Goal: Navigation & Orientation: Find specific page/section

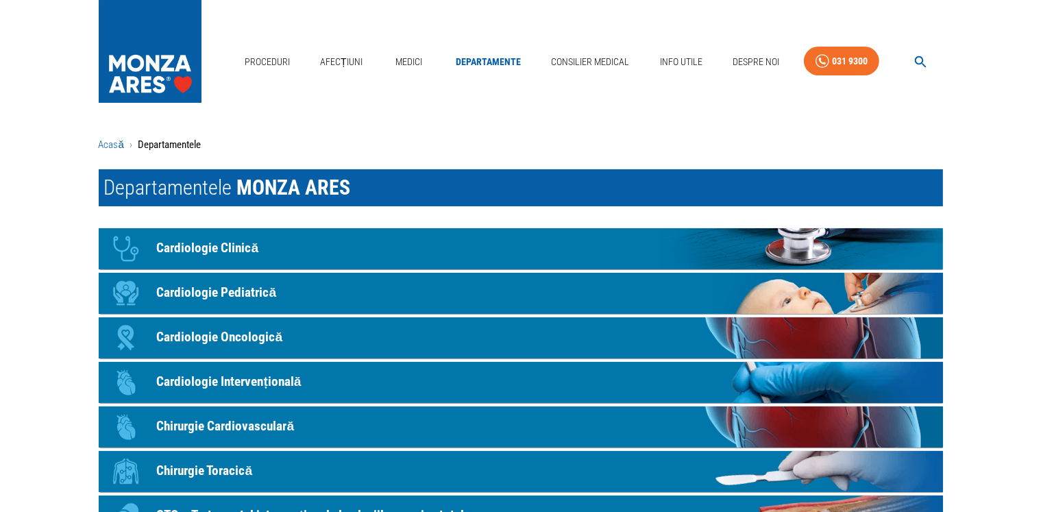
click at [106, 140] on link "Acasă" at bounding box center [111, 144] width 25 height 12
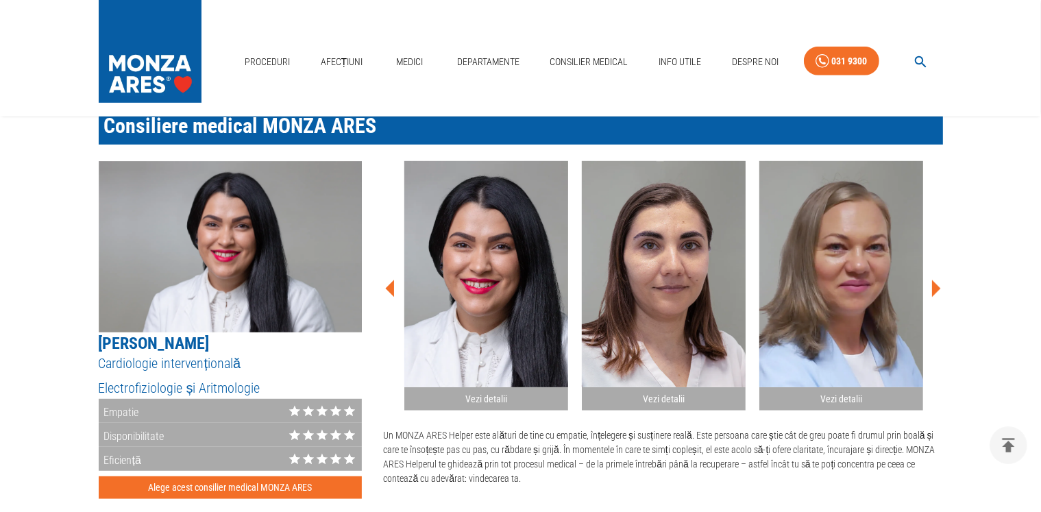
scroll to position [737, 0]
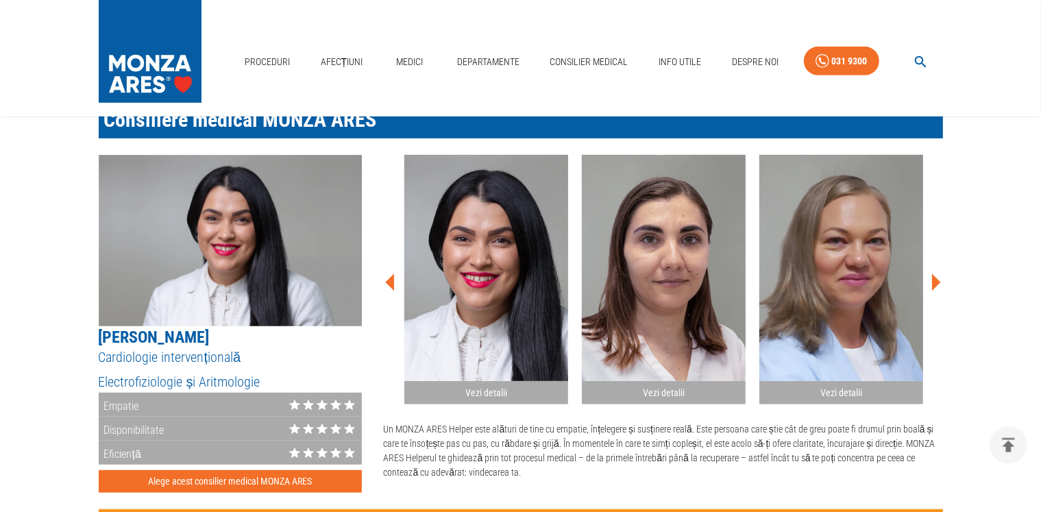
click at [937, 282] on icon at bounding box center [936, 281] width 9 height 17
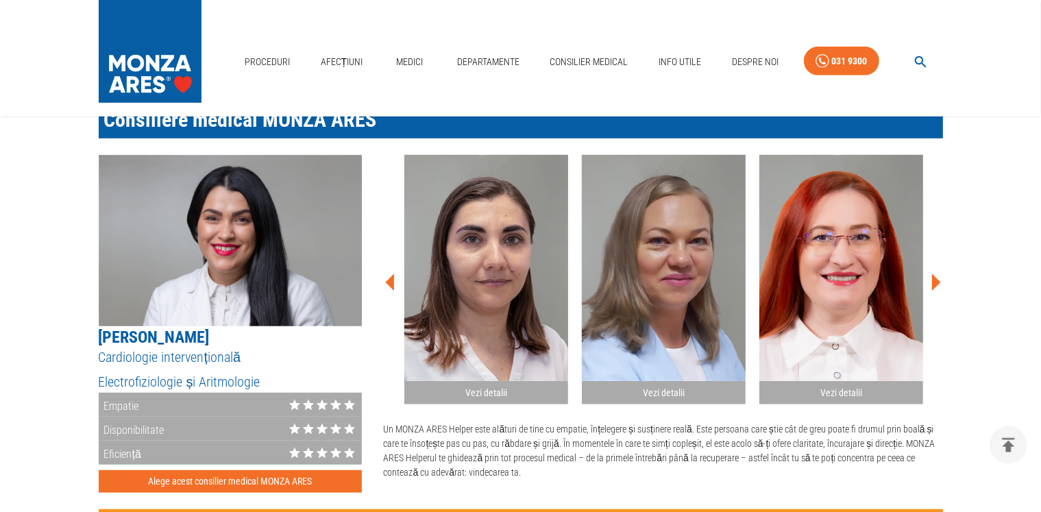
click at [937, 282] on icon at bounding box center [936, 281] width 9 height 17
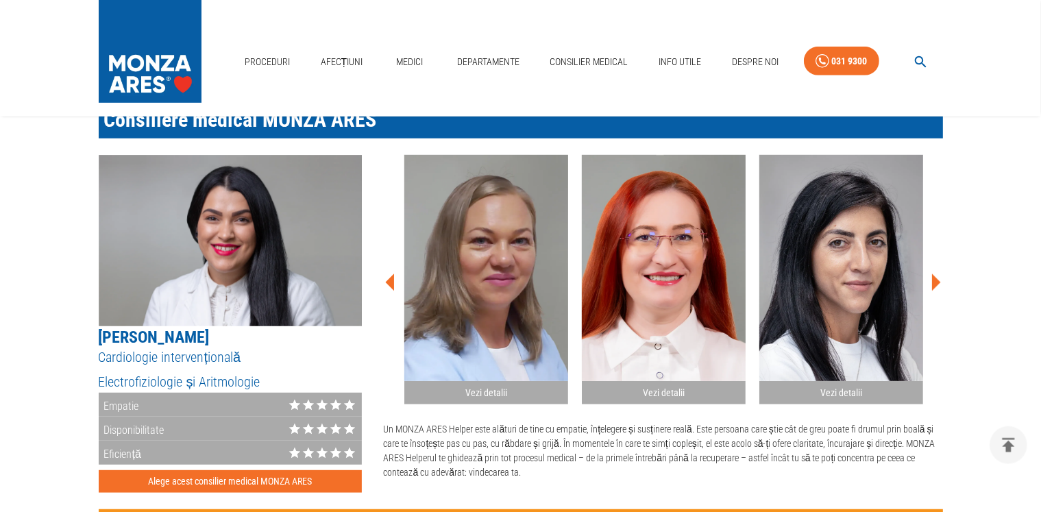
click at [938, 284] on icon at bounding box center [935, 282] width 41 height 41
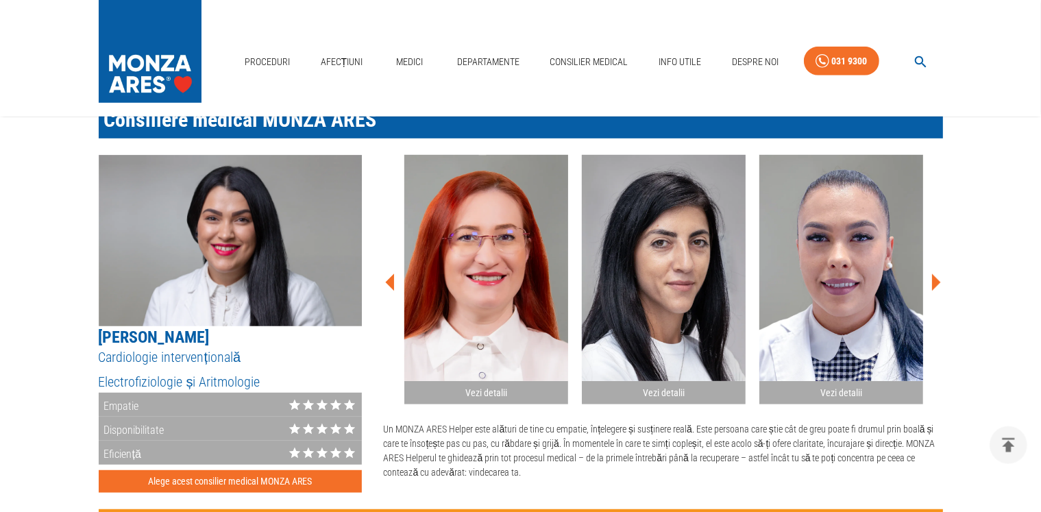
click at [938, 284] on icon at bounding box center [935, 282] width 41 height 41
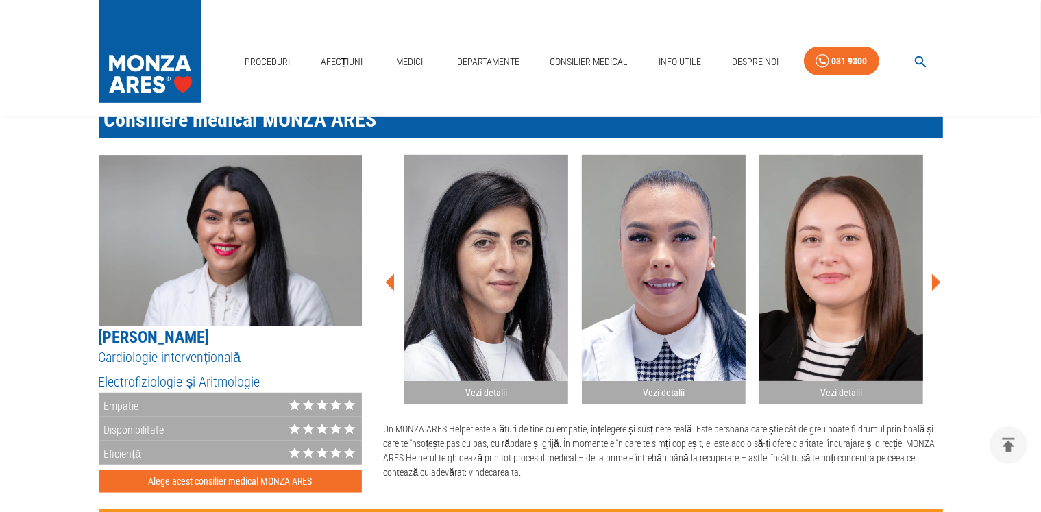
click at [938, 284] on icon at bounding box center [935, 282] width 41 height 41
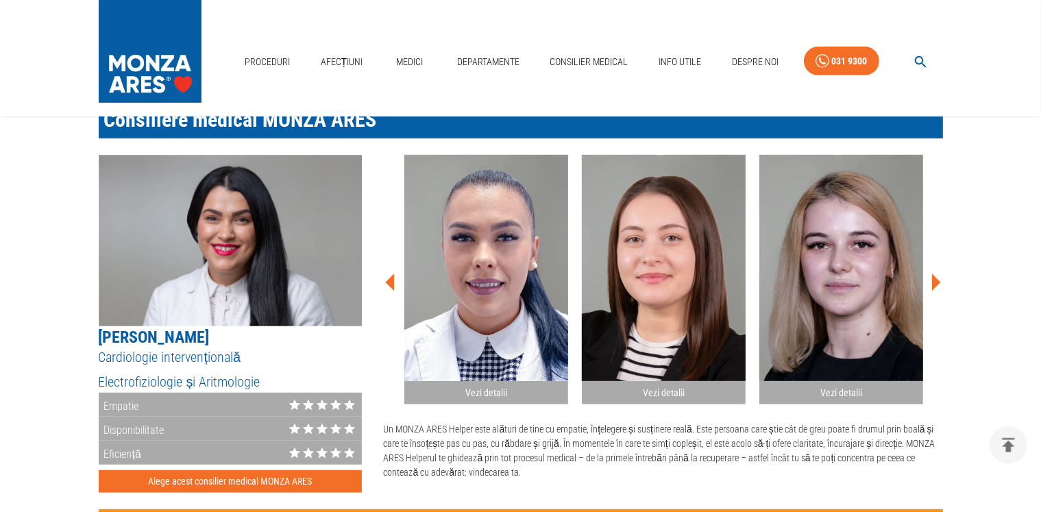
click at [938, 284] on icon at bounding box center [935, 282] width 41 height 41
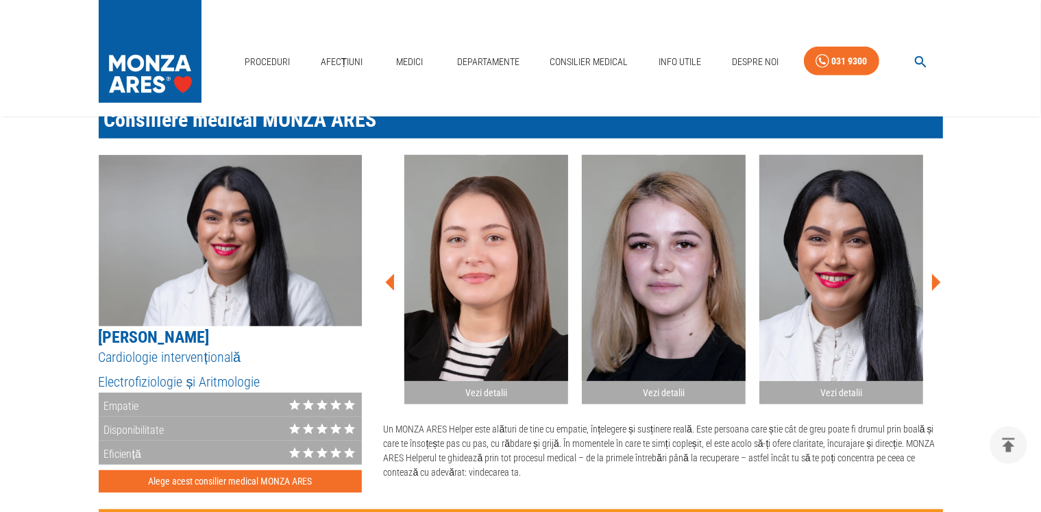
click at [938, 284] on icon at bounding box center [935, 282] width 41 height 41
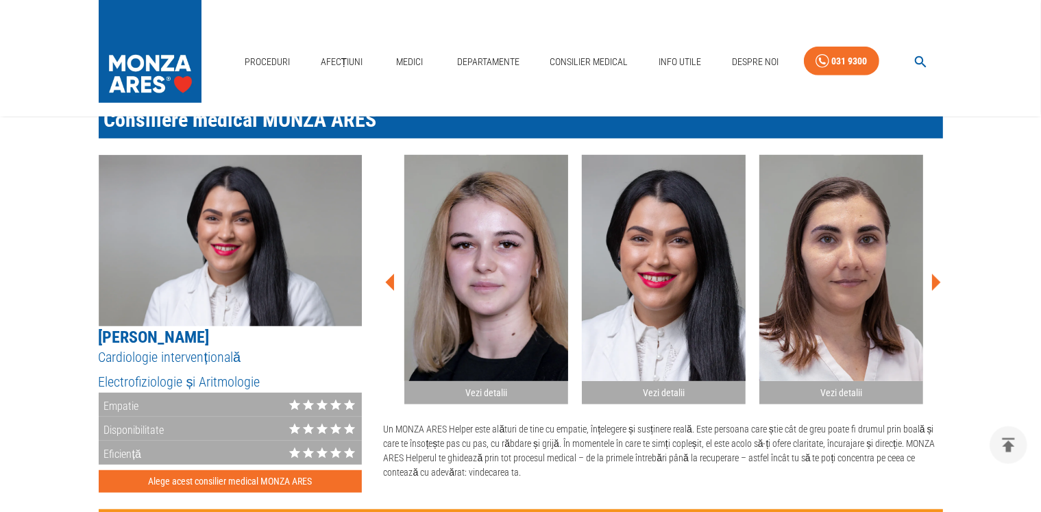
click at [848, 389] on h2 "Vezi detalii" at bounding box center [841, 393] width 153 height 13
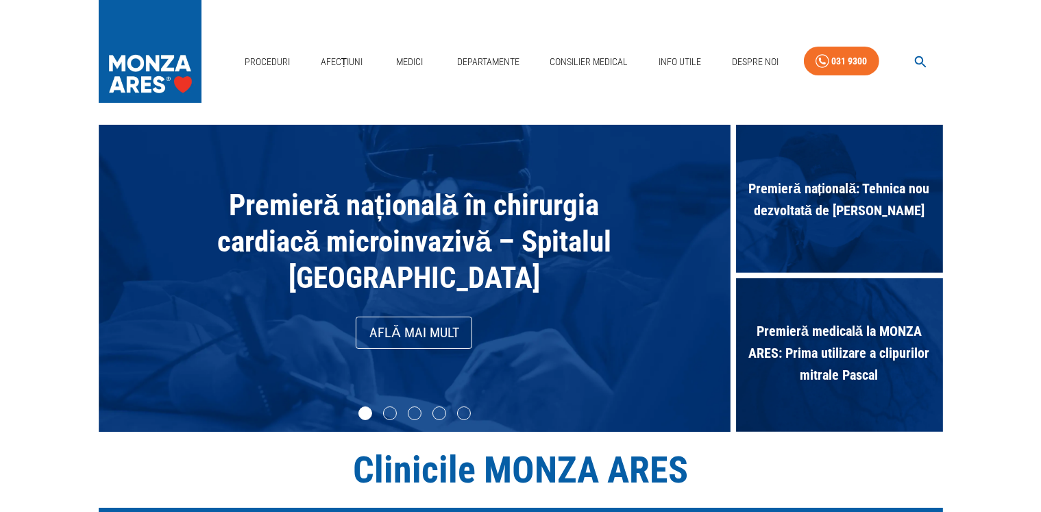
scroll to position [0, 0]
